Goal: Transaction & Acquisition: Download file/media

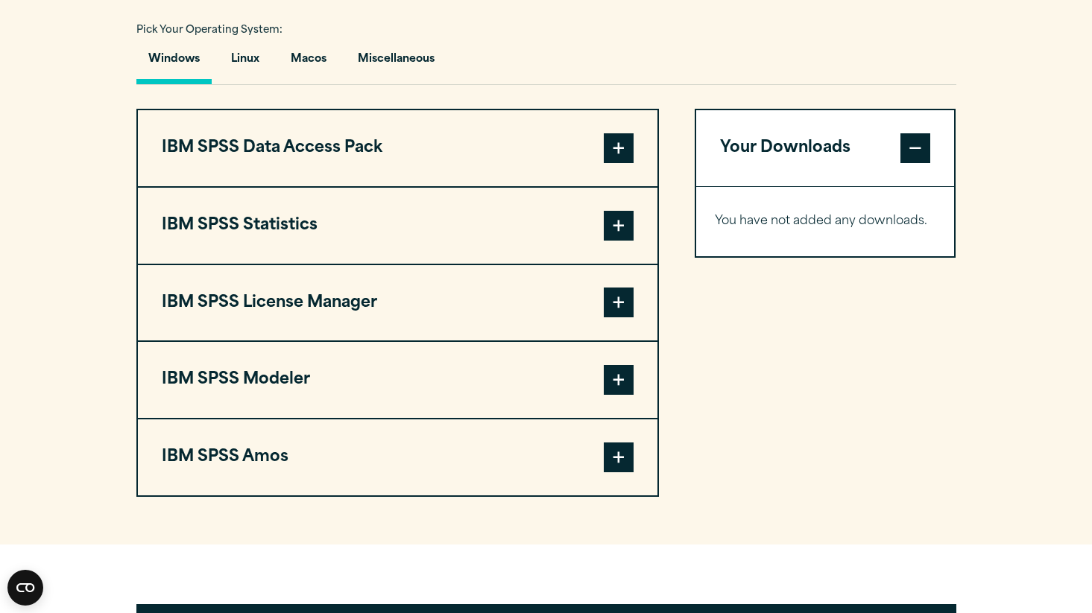
click at [611, 241] on span at bounding box center [619, 226] width 30 height 30
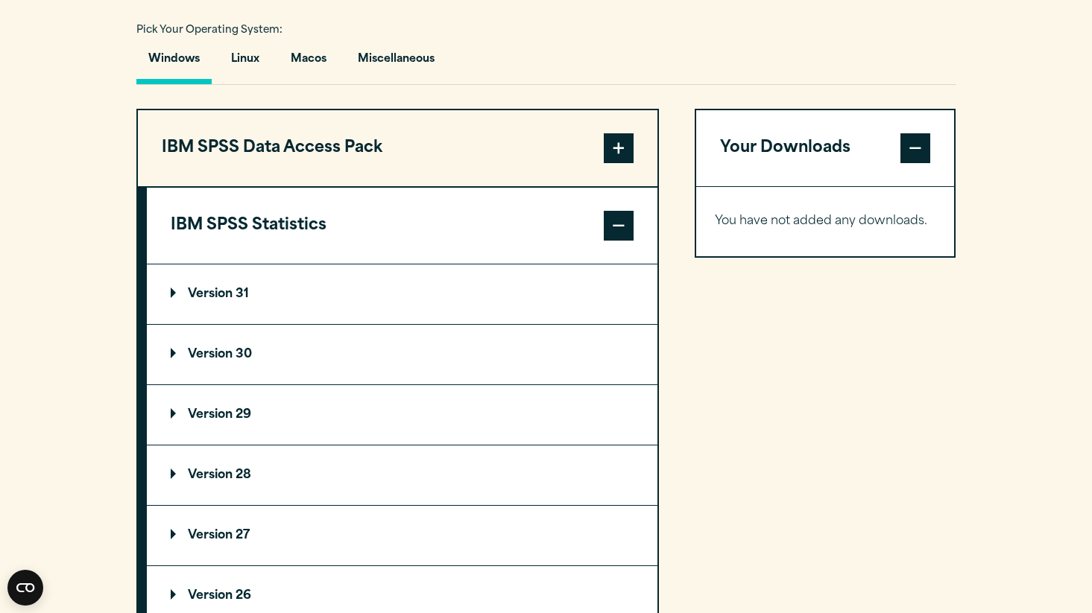
click at [634, 145] on button "IBM SPSS Data Access Pack" at bounding box center [398, 148] width 520 height 76
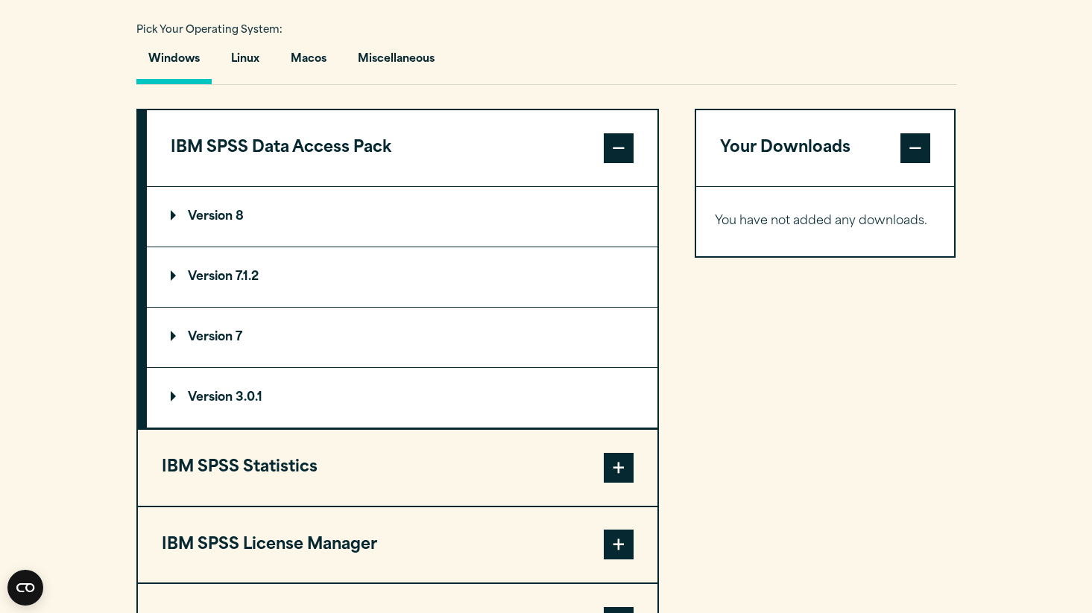
click at [627, 151] on span at bounding box center [619, 148] width 30 height 30
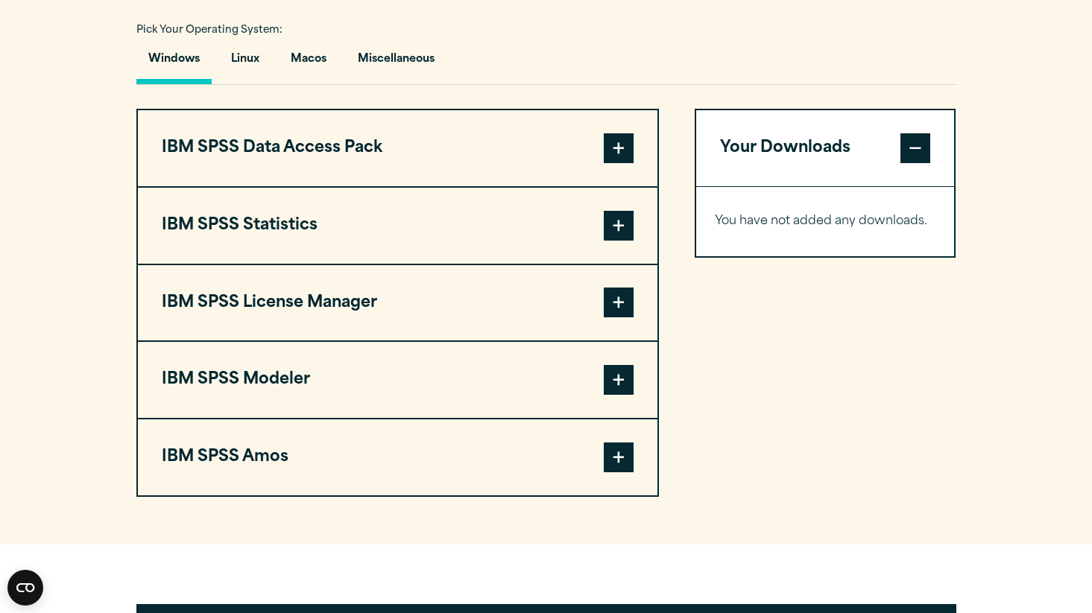
click at [274, 234] on button "IBM SPSS Statistics" at bounding box center [398, 226] width 520 height 76
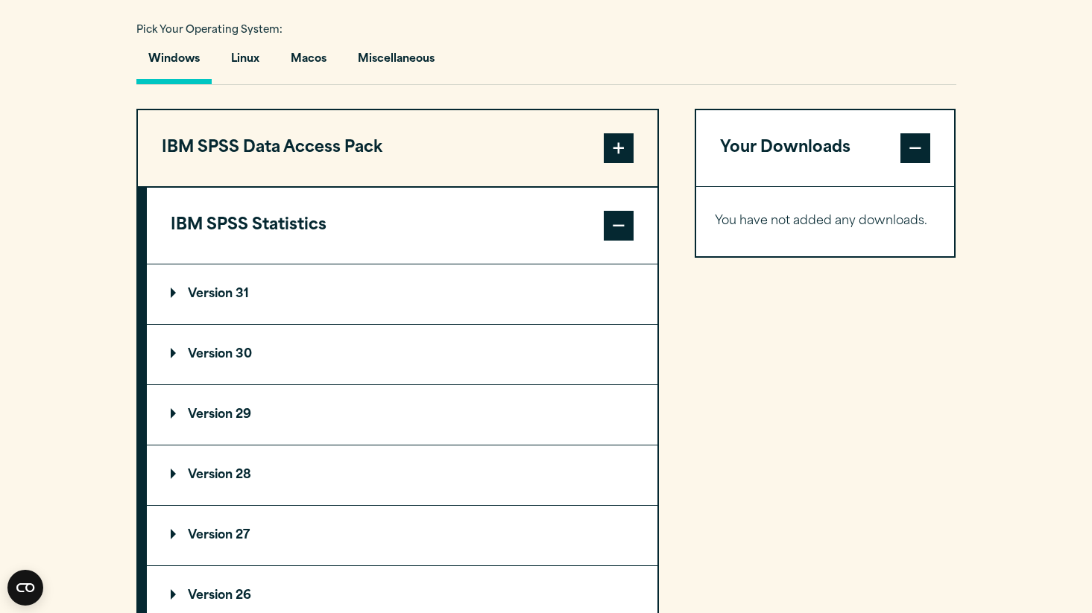
click at [174, 294] on p "Version 31" at bounding box center [210, 294] width 78 height 12
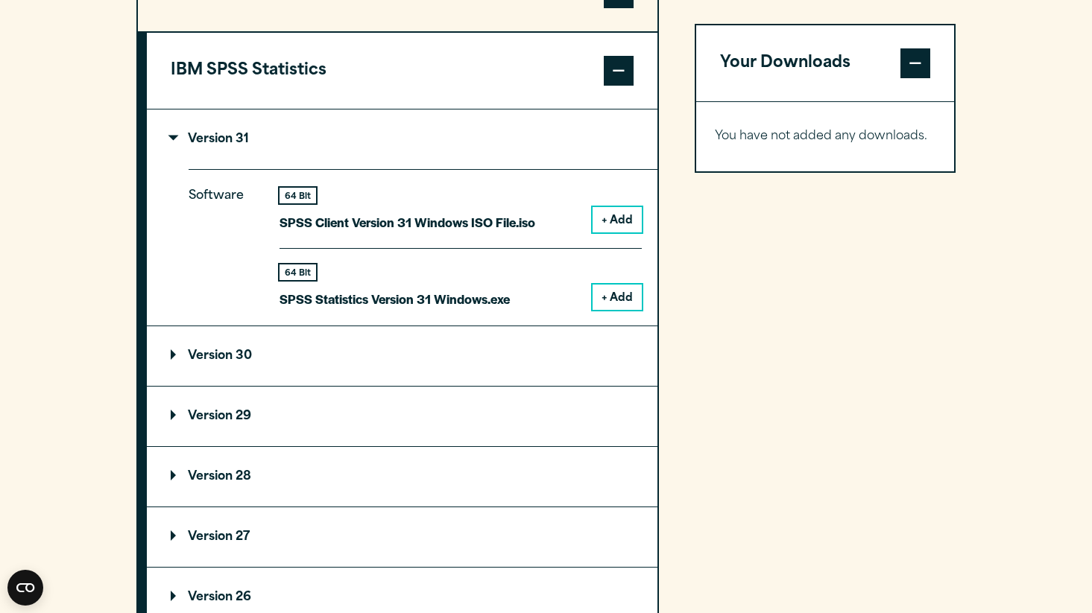
scroll to position [1278, 0]
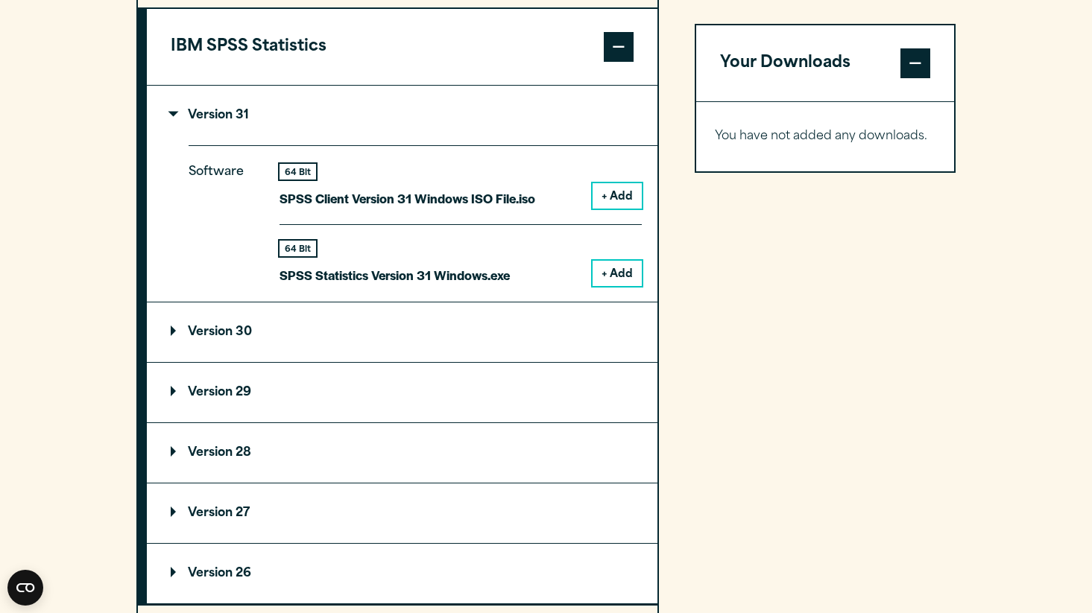
click at [172, 337] on p "Version 30" at bounding box center [211, 332] width 81 height 12
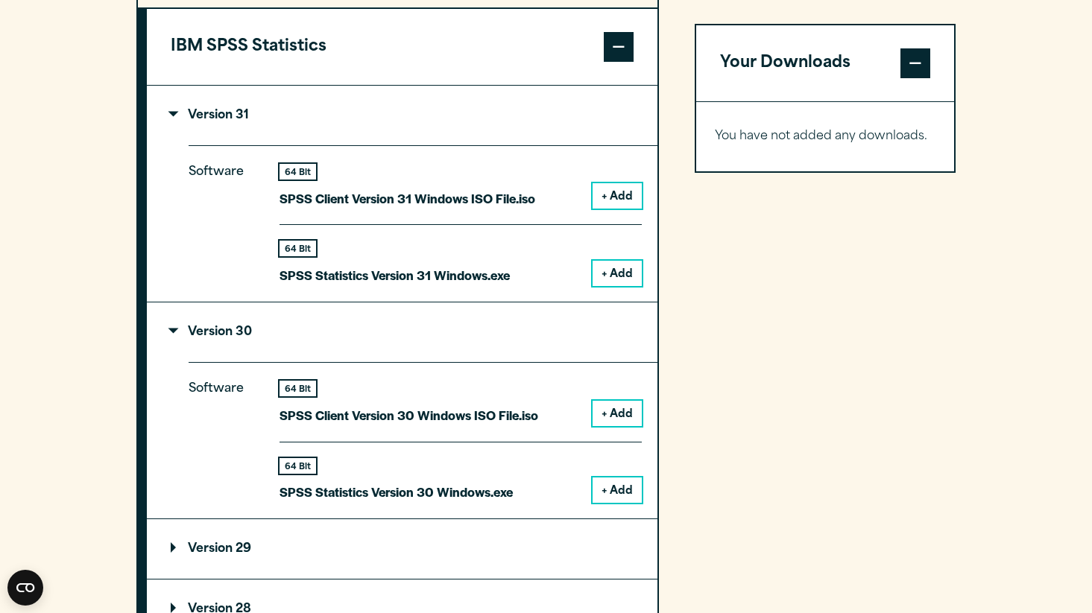
click at [172, 337] on p "Version 30" at bounding box center [211, 332] width 81 height 12
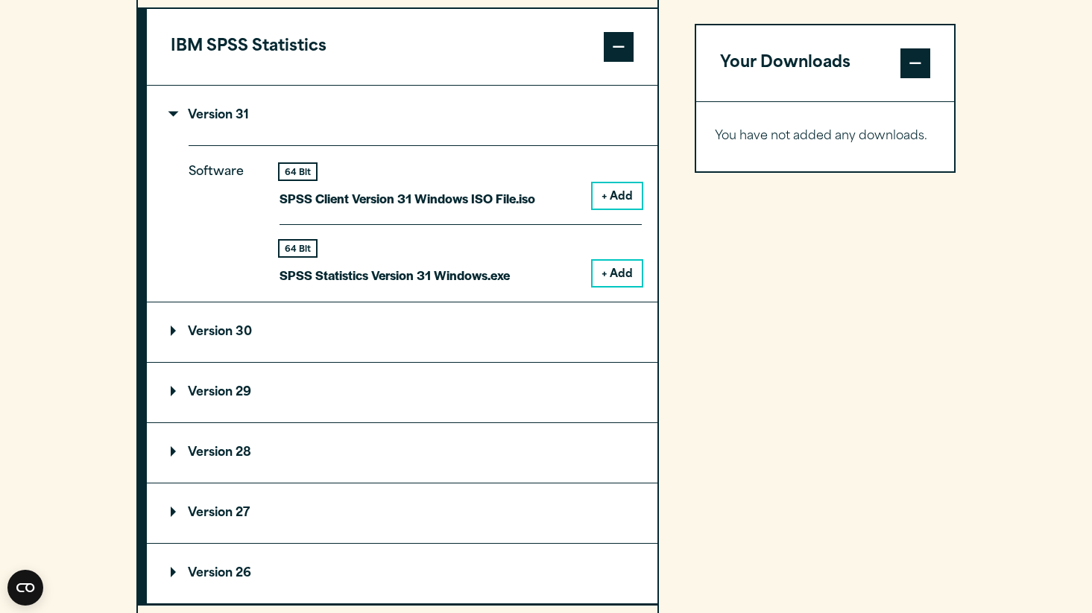
click at [168, 403] on summary "Version 29" at bounding box center [402, 393] width 511 height 60
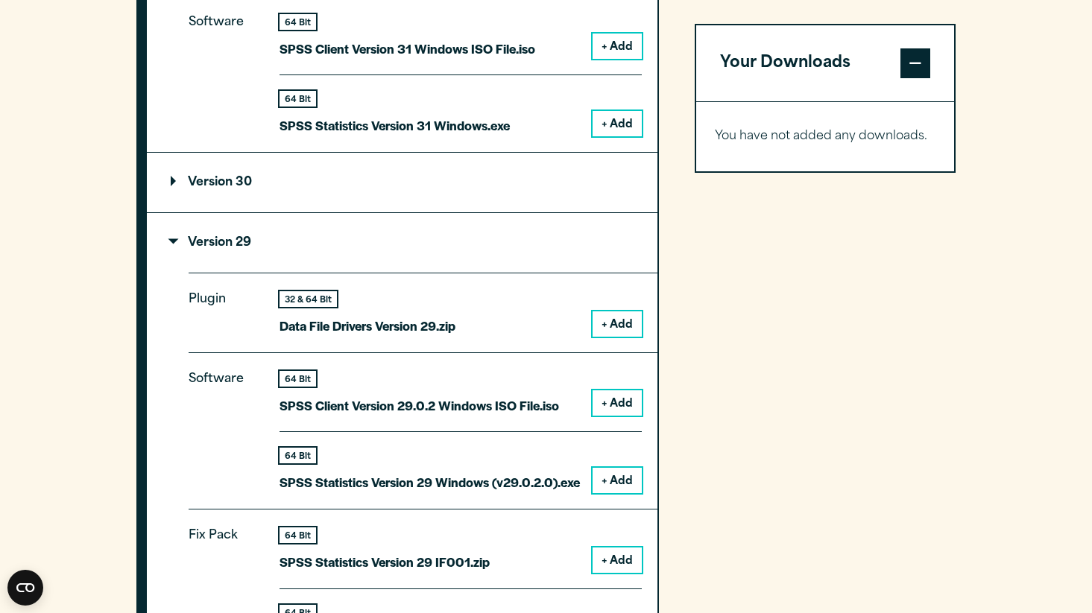
scroll to position [1342, 0]
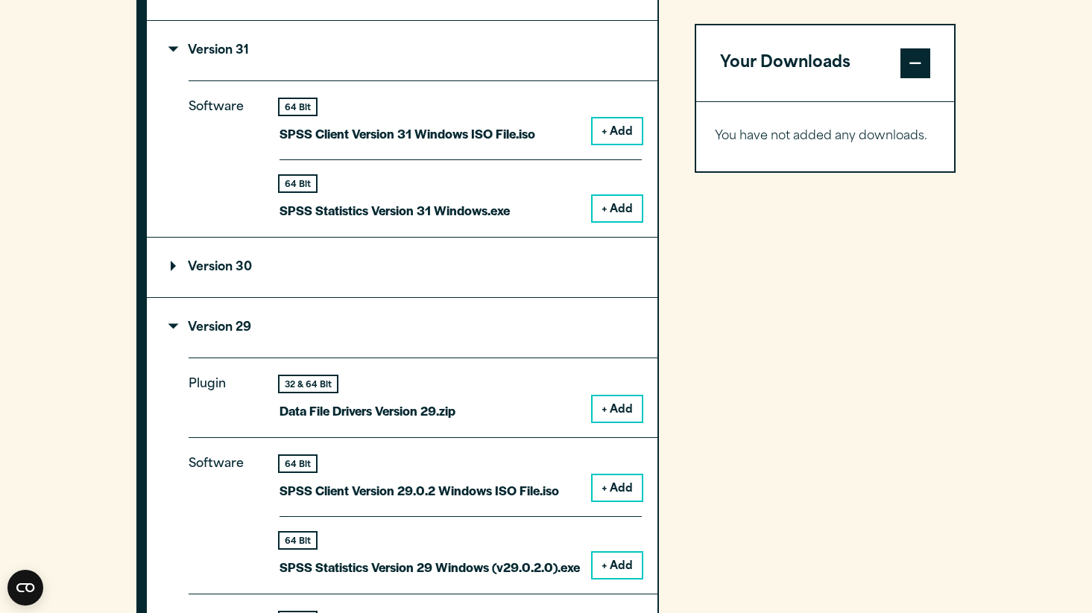
click at [166, 330] on summary "Version 29" at bounding box center [402, 328] width 511 height 60
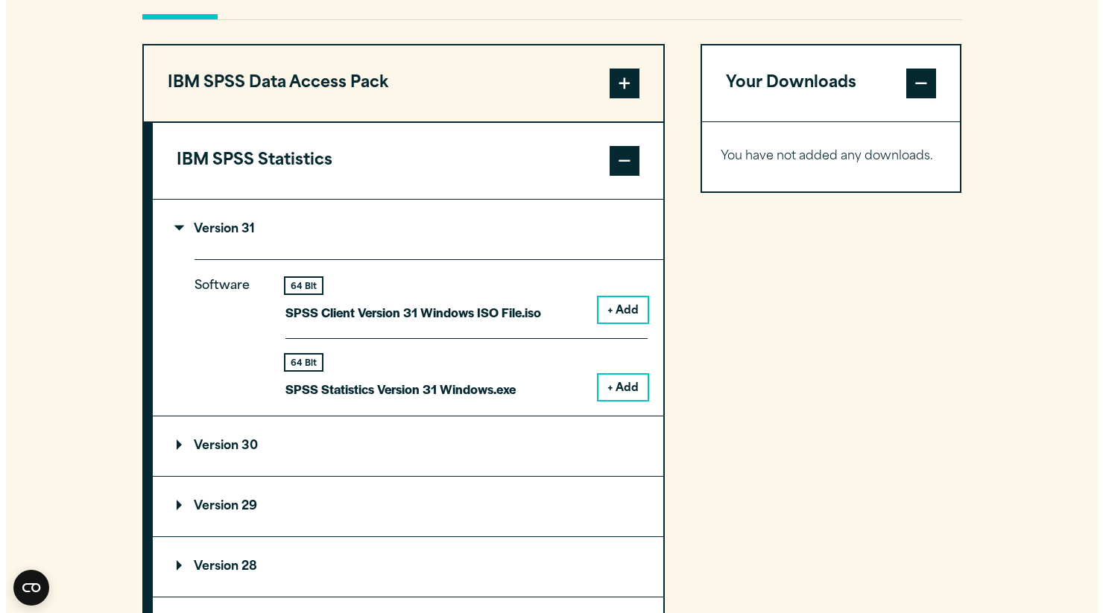
scroll to position [1074, 0]
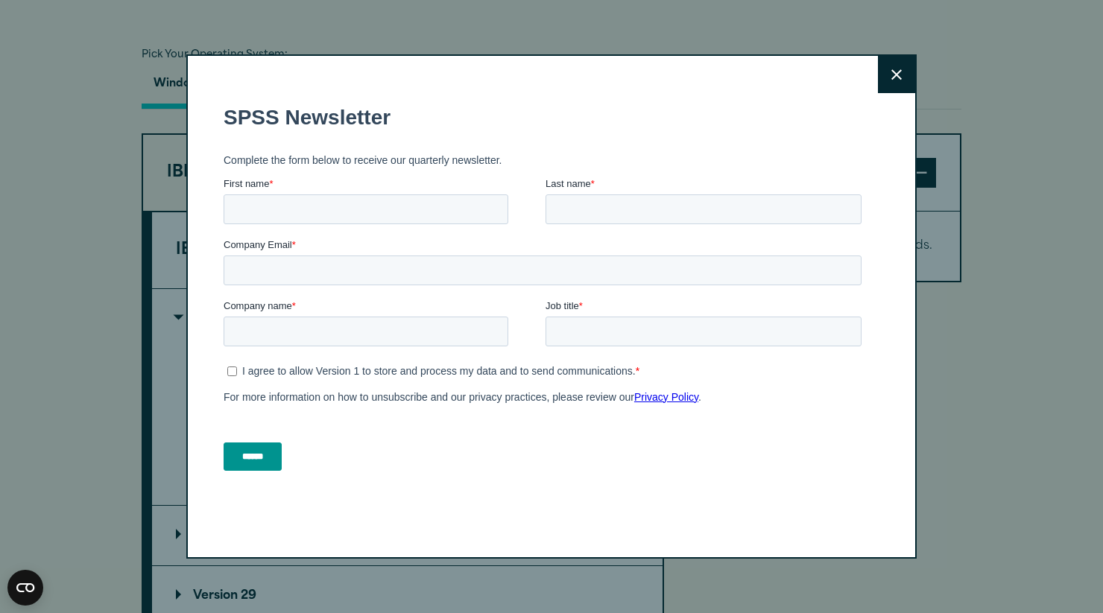
click at [890, 62] on button "Close" at bounding box center [896, 74] width 37 height 37
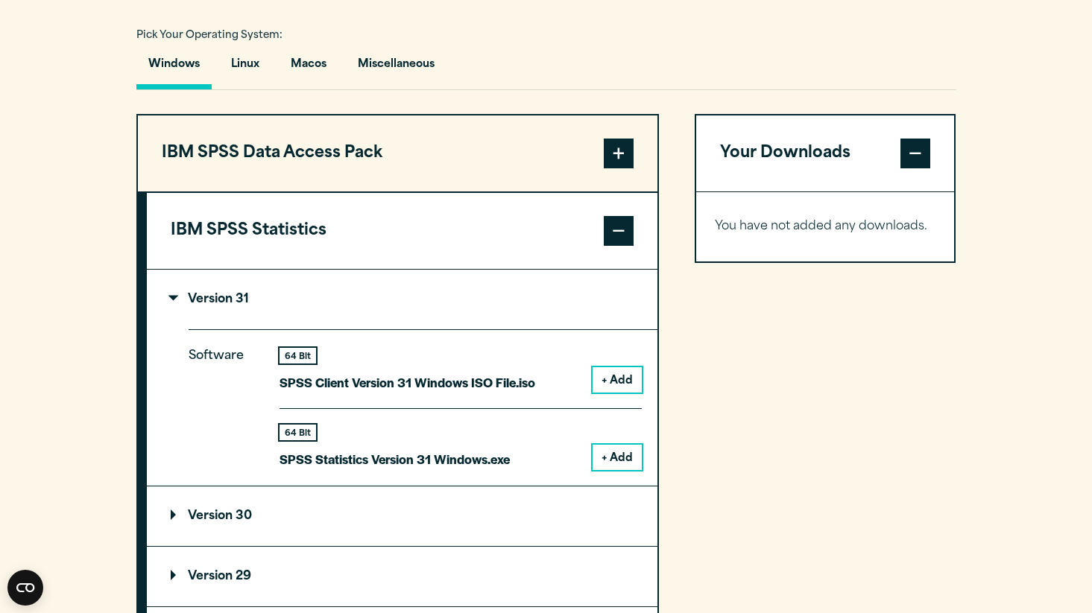
scroll to position [1418, 0]
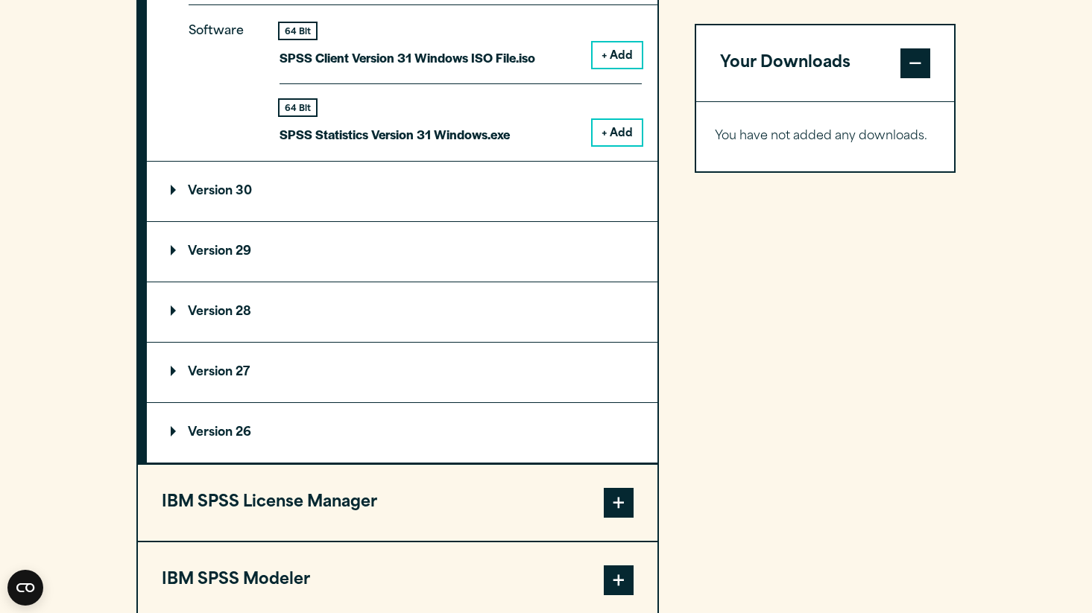
click at [165, 446] on summary "Version 26" at bounding box center [402, 433] width 511 height 60
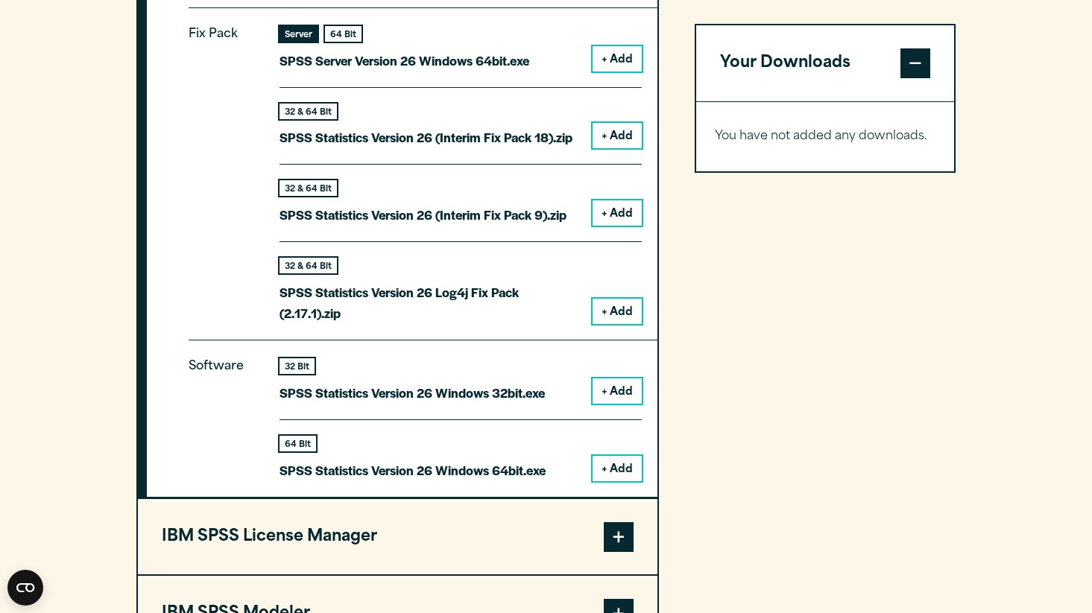
scroll to position [2047, 0]
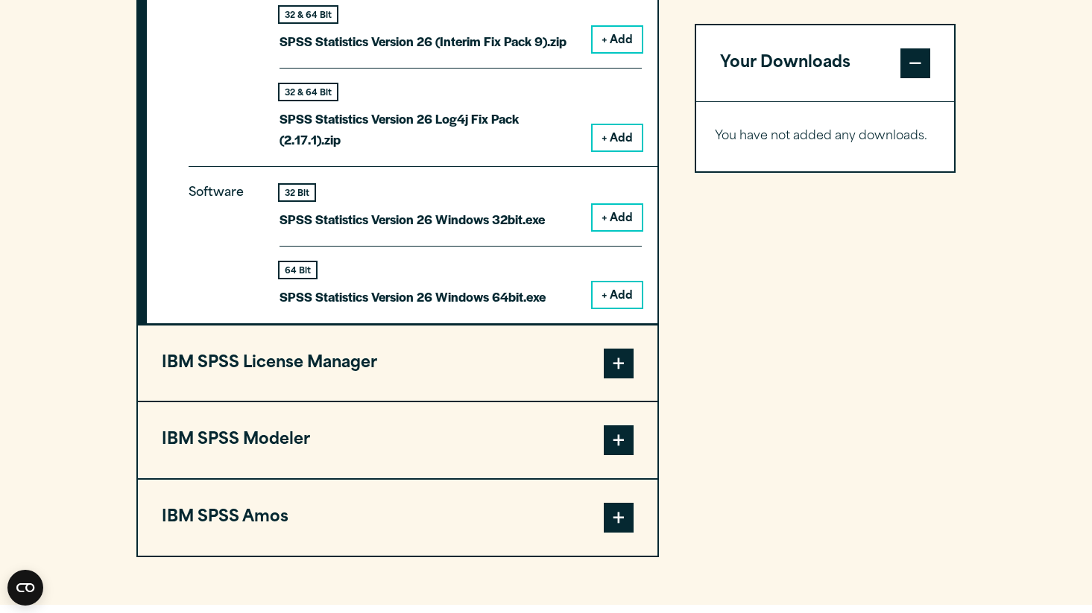
click at [314, 383] on button "IBM SPSS License Manager" at bounding box center [398, 364] width 520 height 76
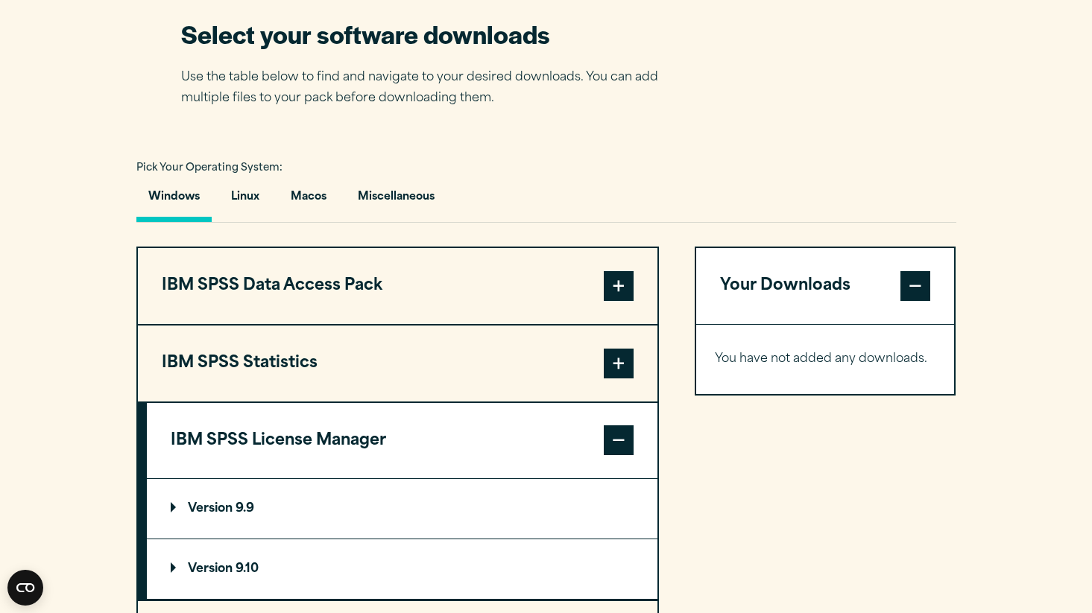
scroll to position [880, 0]
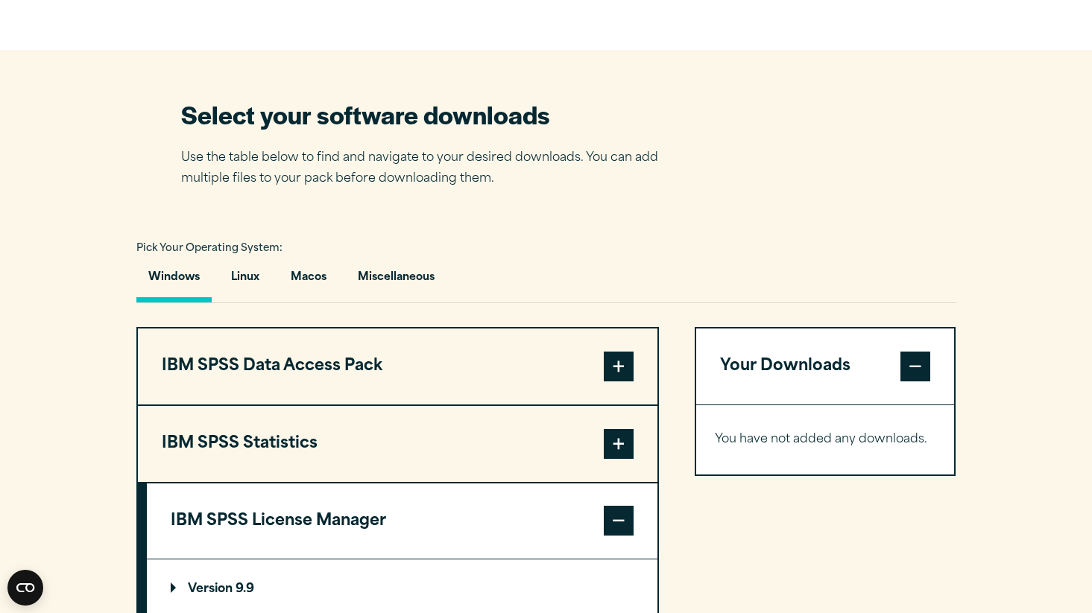
click at [703, 257] on div "Pick Your Operating System: Windows Linux Macos Miscellaneous" at bounding box center [546, 271] width 820 height 66
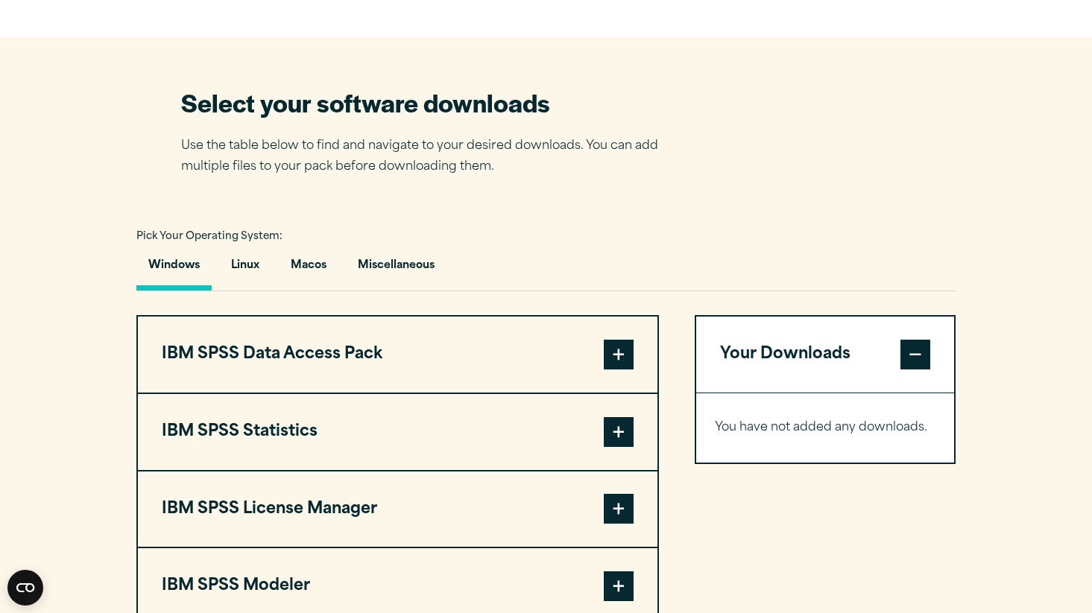
scroll to position [894, 0]
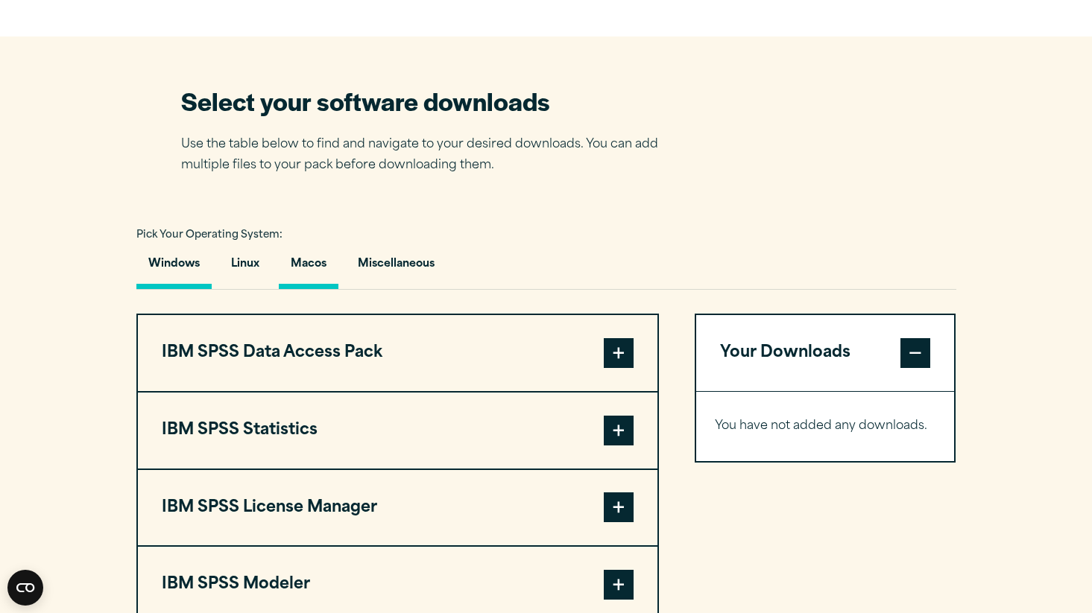
click at [319, 257] on button "Macos" at bounding box center [309, 268] width 60 height 42
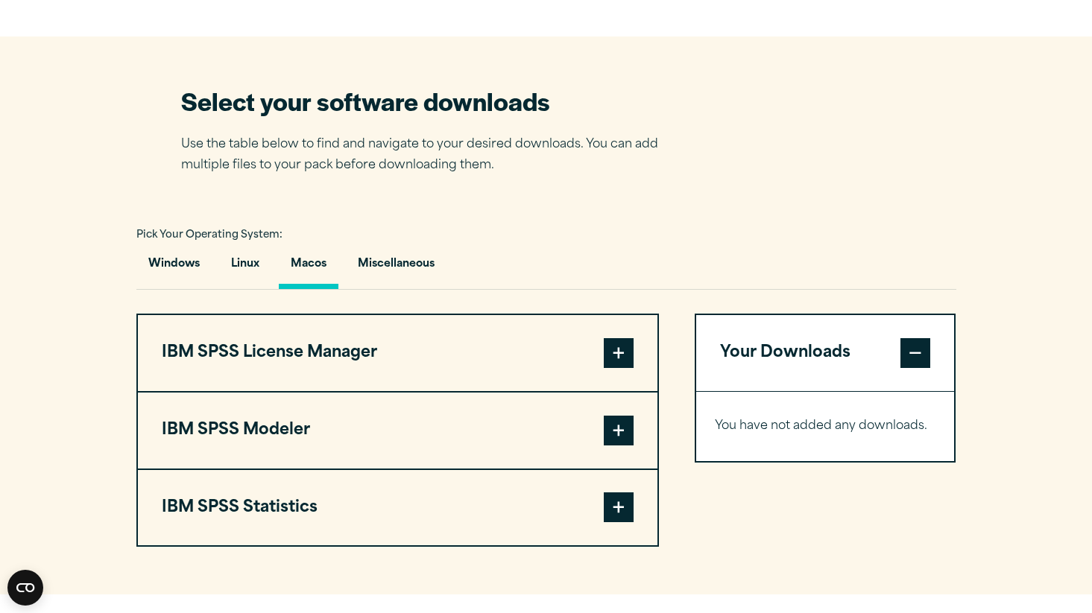
click at [625, 522] on span at bounding box center [619, 508] width 30 height 30
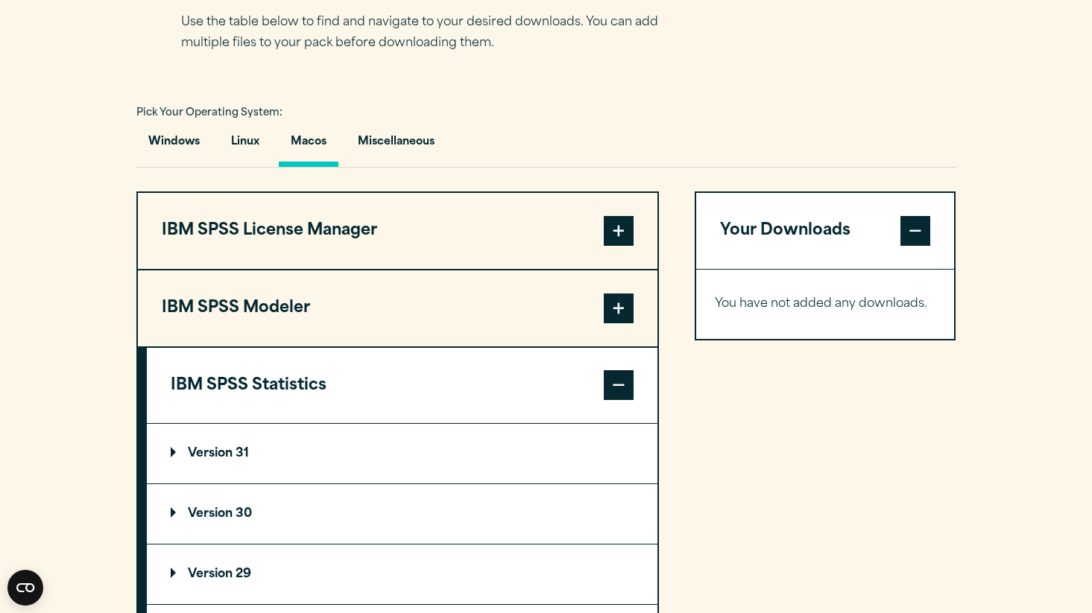
scroll to position [1073, 0]
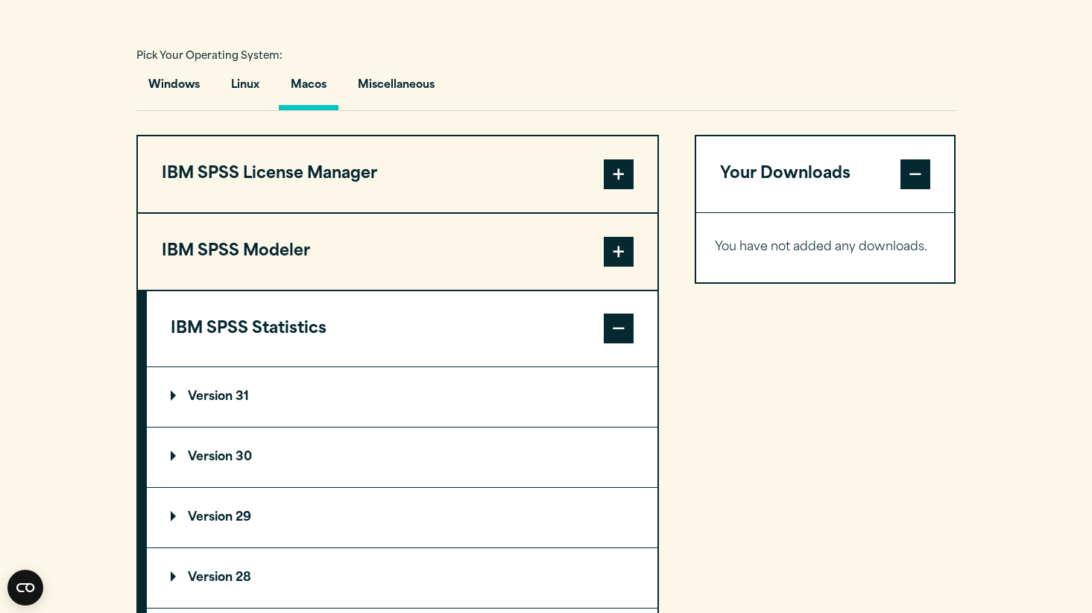
click at [169, 402] on summary "Version 31" at bounding box center [402, 397] width 511 height 60
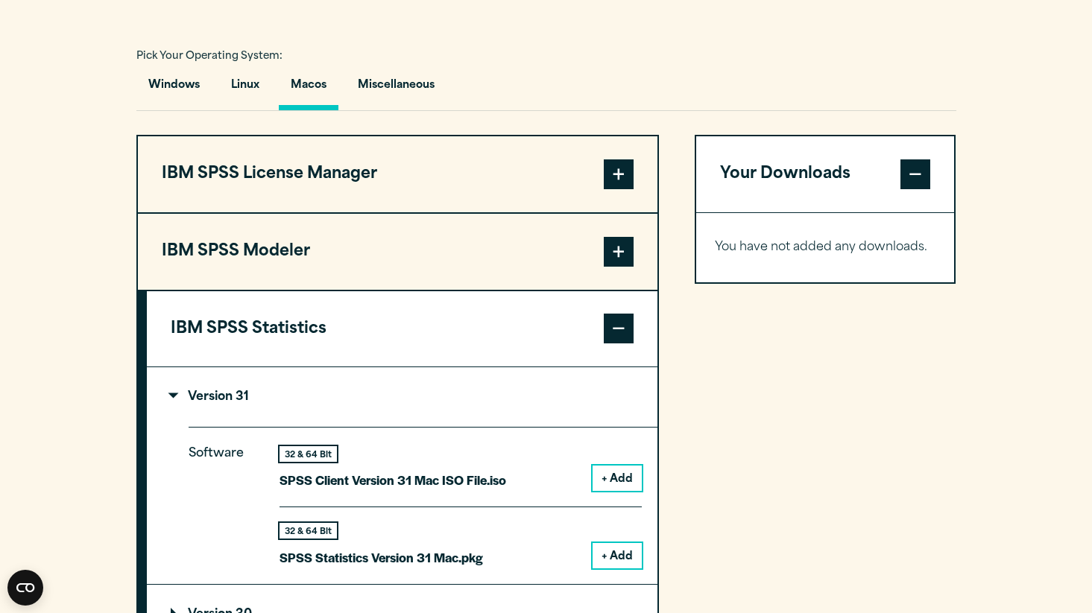
scroll to position [1251, 0]
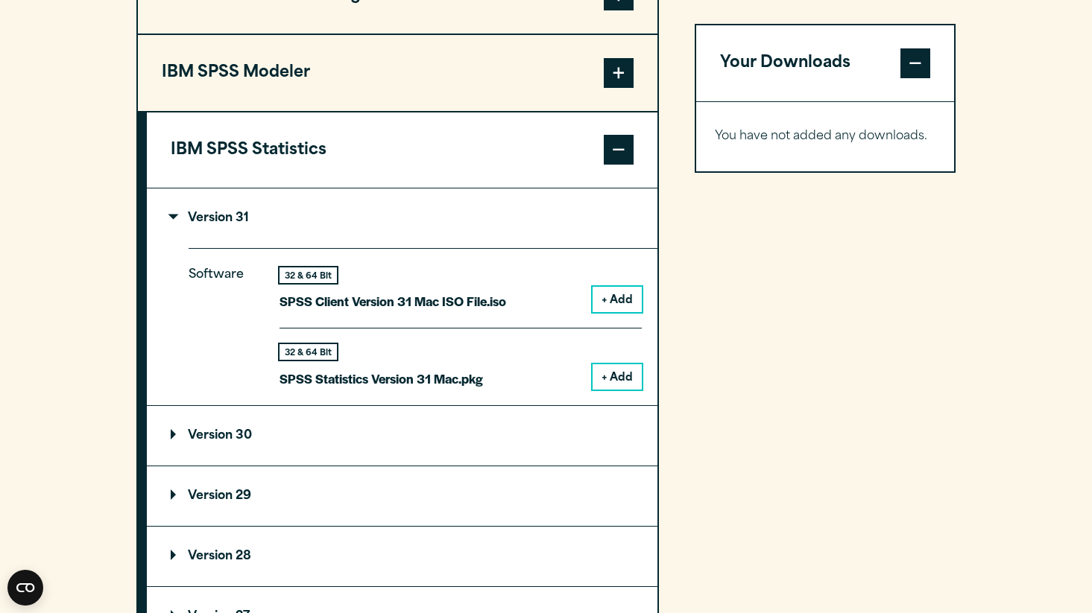
click at [425, 388] on p "SPSS Statistics Version 31 Mac.pkg" at bounding box center [381, 379] width 203 height 22
click at [501, 385] on div "32 & 64 Bit SPSS Statistics Version 31 Mac.pkg + Add" at bounding box center [461, 359] width 362 height 62
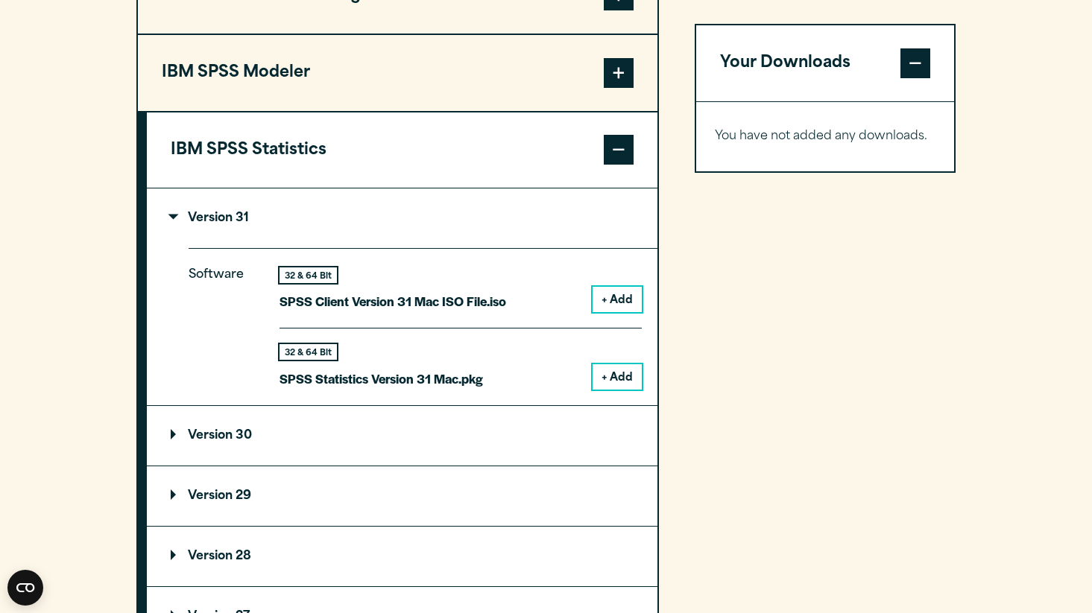
click at [614, 385] on button "+ Add" at bounding box center [617, 376] width 49 height 25
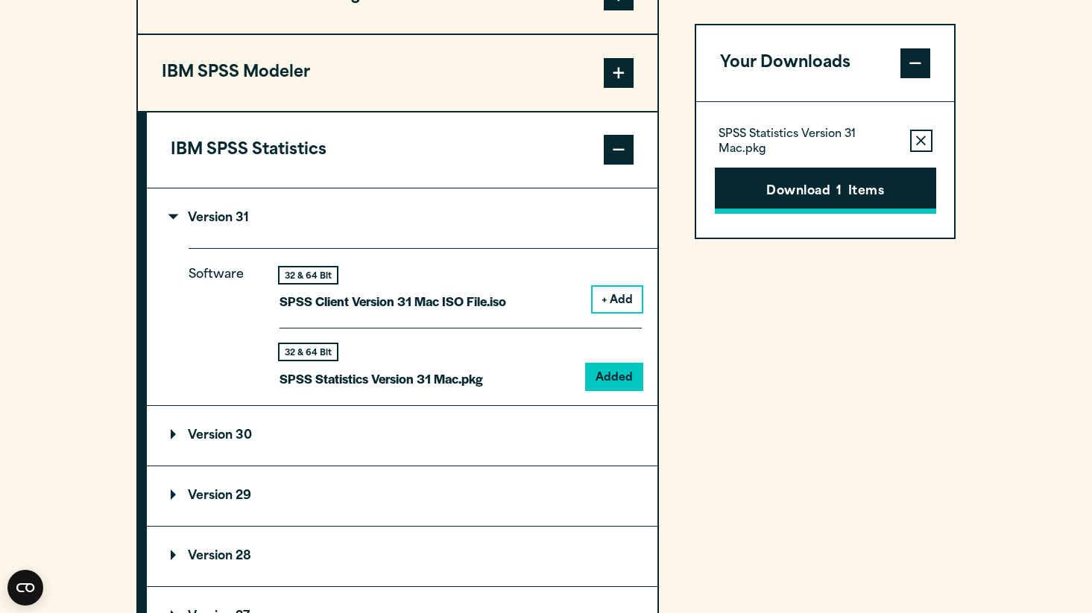
click at [799, 198] on button "Download 1 Items" at bounding box center [825, 191] width 221 height 46
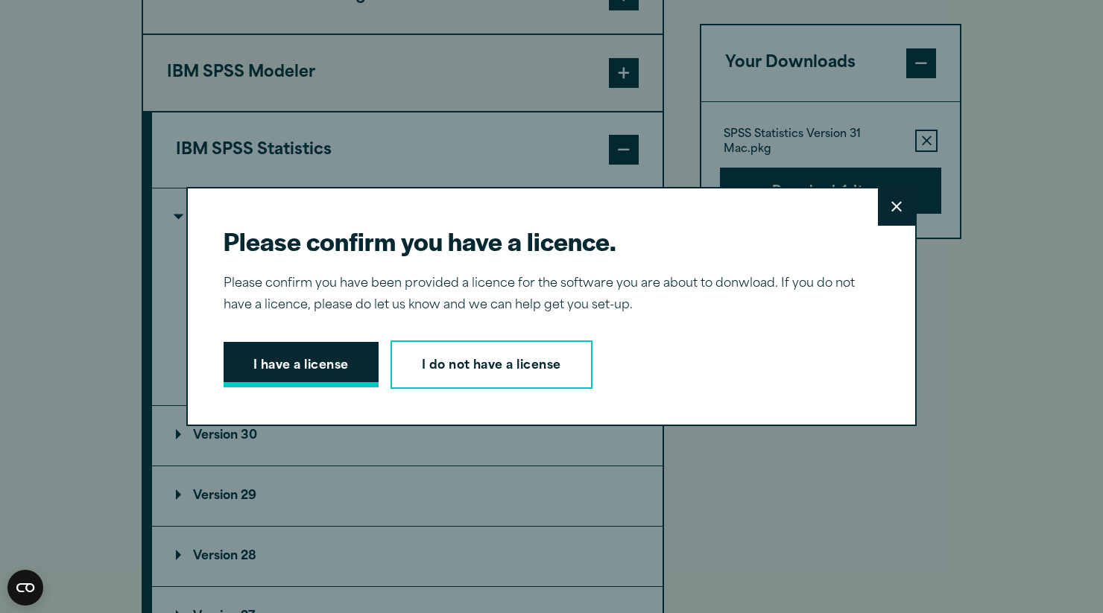
click at [320, 375] on button "I have a license" at bounding box center [301, 365] width 155 height 46
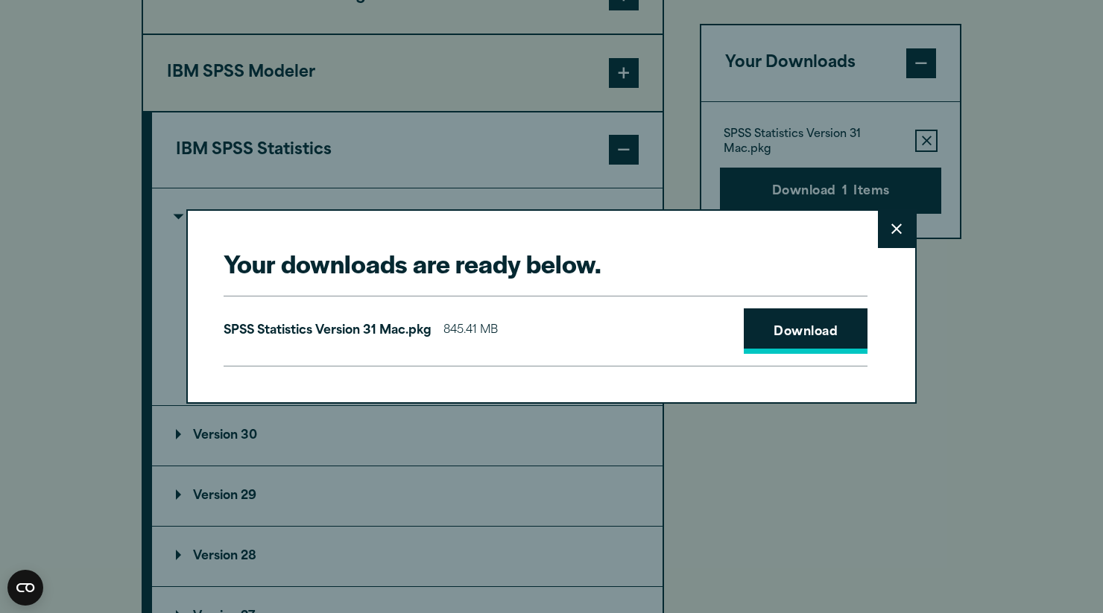
click at [801, 332] on link "Download" at bounding box center [806, 332] width 124 height 46
click at [563, 262] on h2 "Your downloads are ready below." at bounding box center [546, 264] width 644 height 34
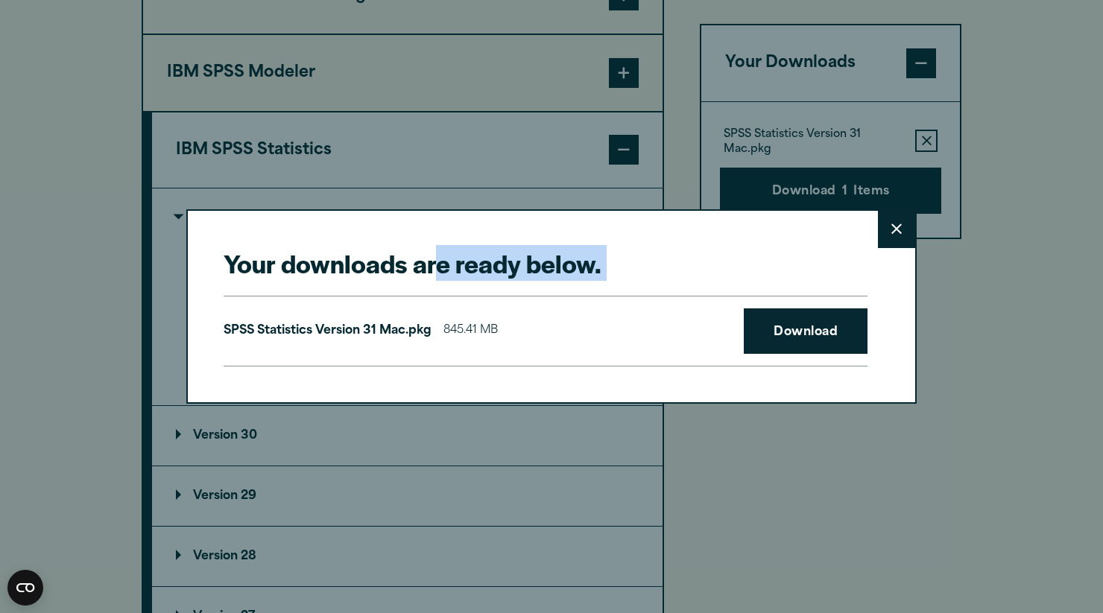
click at [563, 262] on h2 "Your downloads are ready below." at bounding box center [546, 264] width 644 height 34
click at [660, 271] on h2 "Your downloads are ready below." at bounding box center [546, 264] width 644 height 34
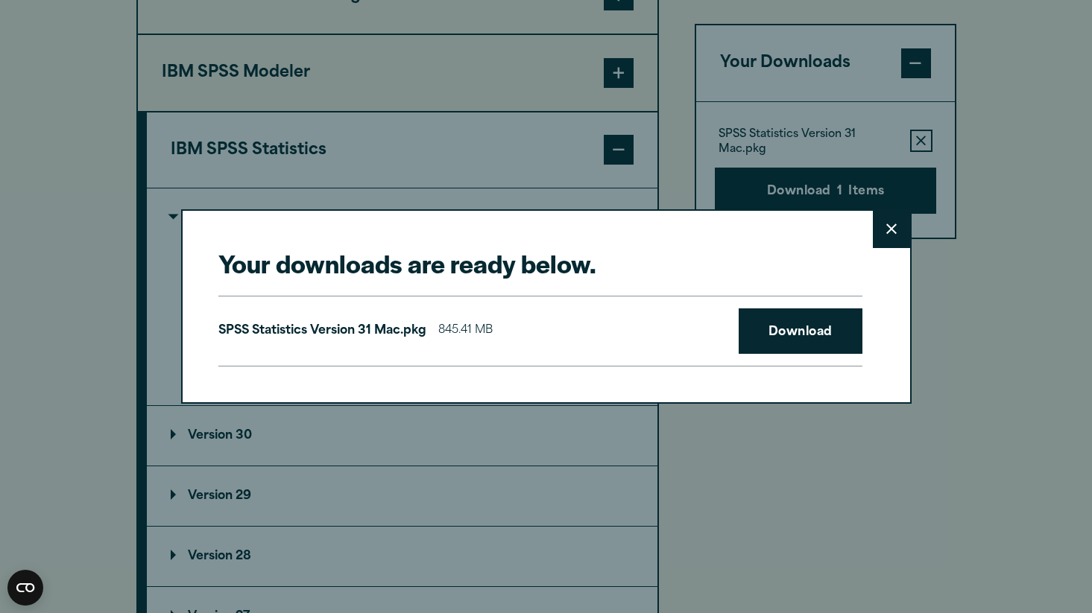
click at [282, 107] on div "Your downloads are ready below. Close SPSS Statistics Version 31 Mac.pkg 845.41…" at bounding box center [546, 306] width 1092 height 613
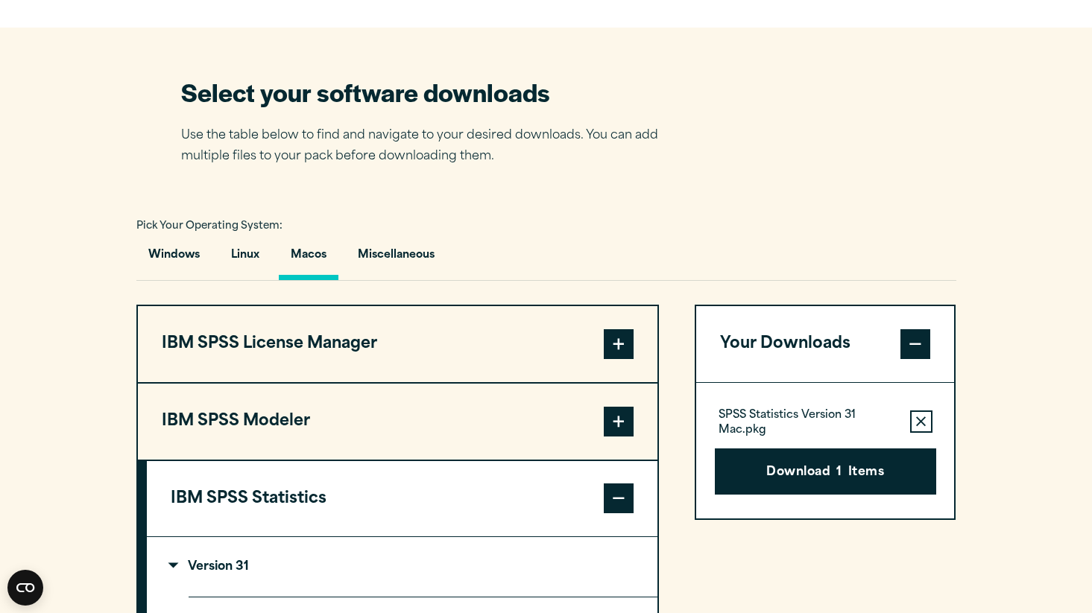
scroll to position [879, 0]
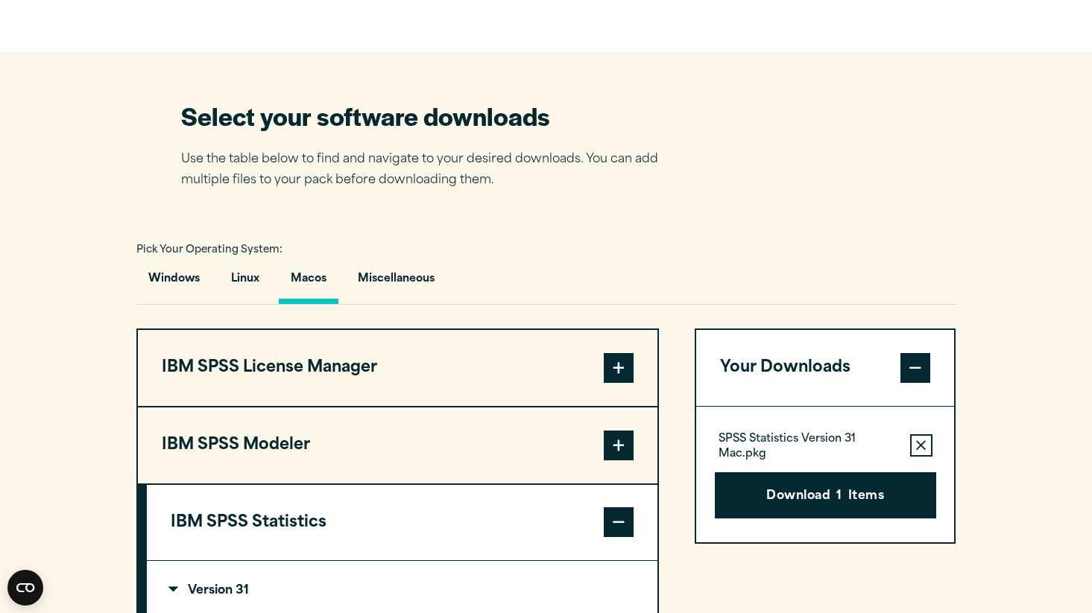
click at [701, 218] on section "Select your software downloads Use the table below to find and navigate to your…" at bounding box center [546, 590] width 1092 height 1079
